Goal: Task Accomplishment & Management: Manage account settings

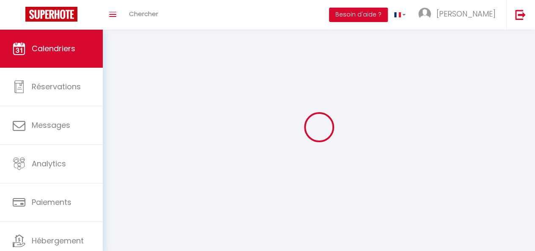
select select
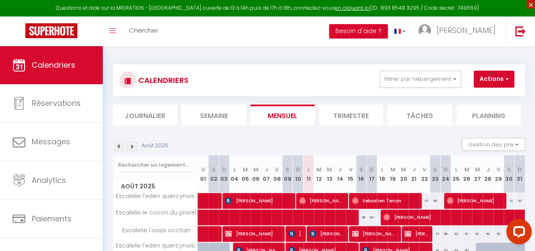
click at [529, 3] on span "×" at bounding box center [531, 4] width 8 height 8
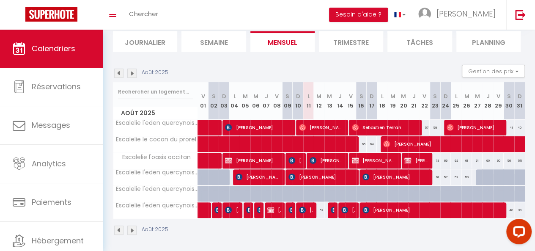
scroll to position [58, 0]
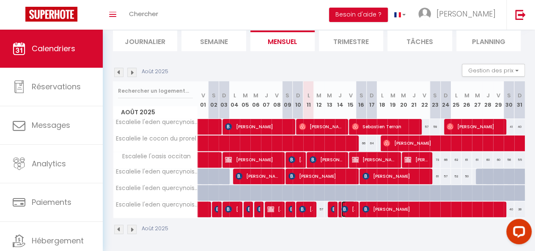
click at [344, 208] on img at bounding box center [344, 209] width 7 height 7
select select "OK"
select select "KO"
select select "0"
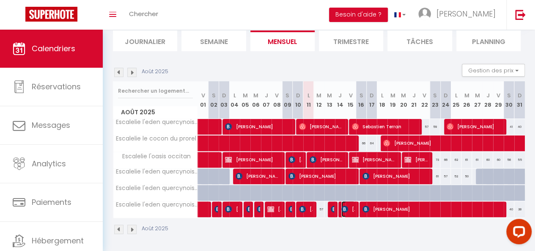
select select "1"
select select
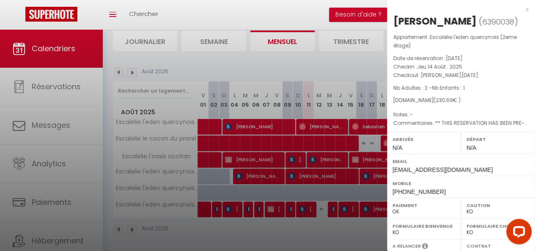
click at [521, 8] on div "x" at bounding box center [458, 9] width 142 height 10
